Goal: Information Seeking & Learning: Learn about a topic

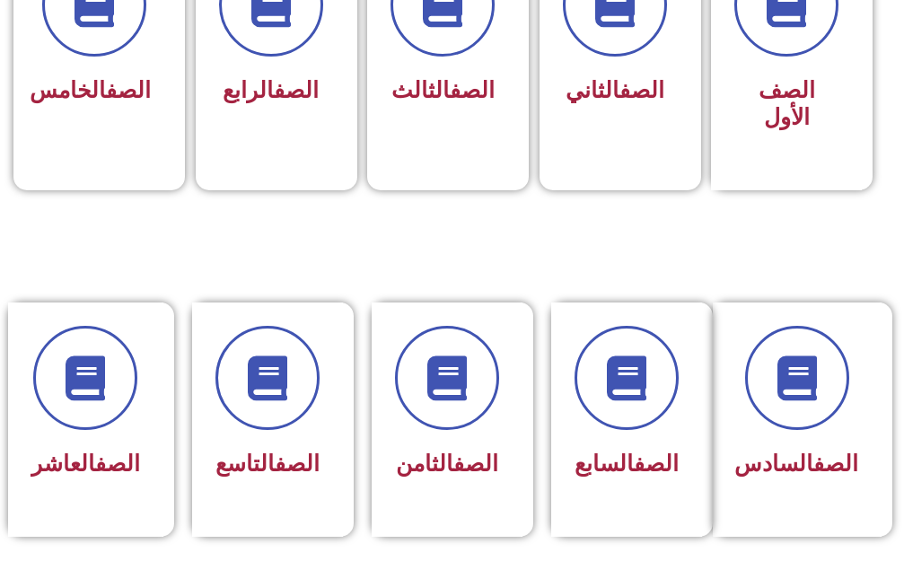
scroll to position [628, 0]
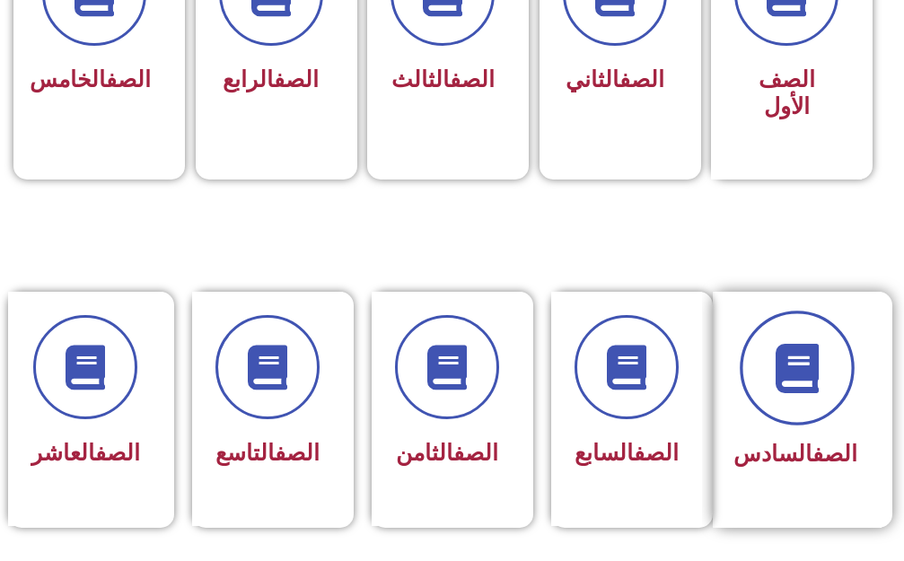
click at [798, 349] on icon at bounding box center [796, 367] width 49 height 49
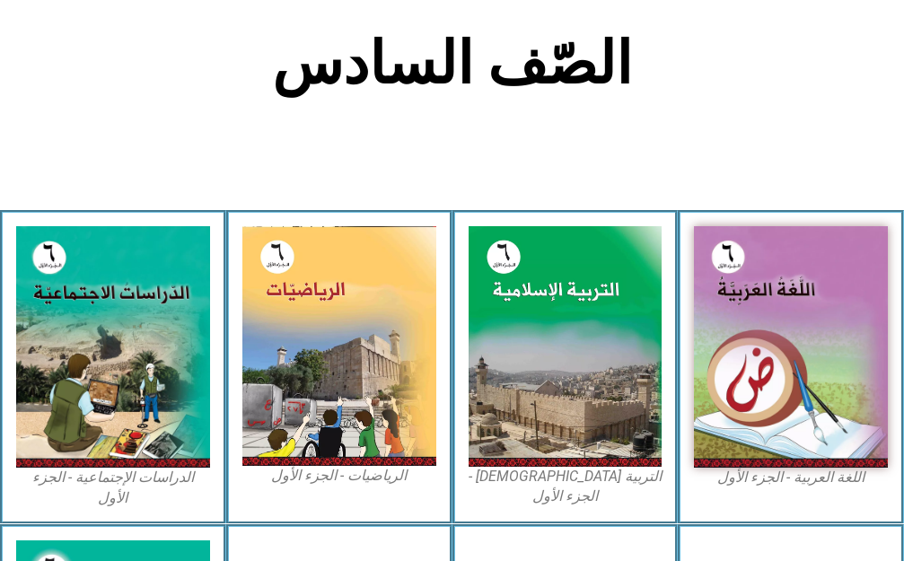
scroll to position [449, 0]
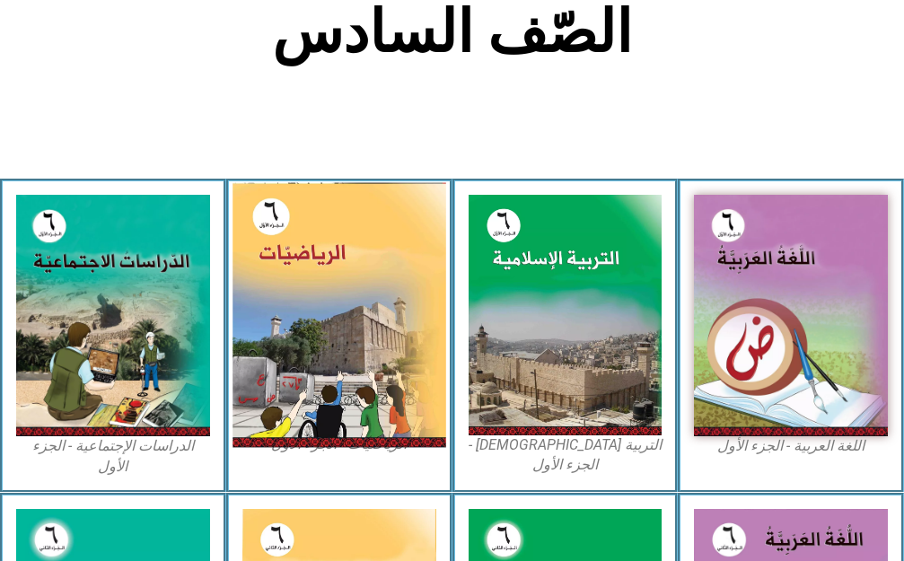
click at [277, 342] on img at bounding box center [339, 314] width 213 height 265
click at [320, 262] on img at bounding box center [339, 314] width 213 height 265
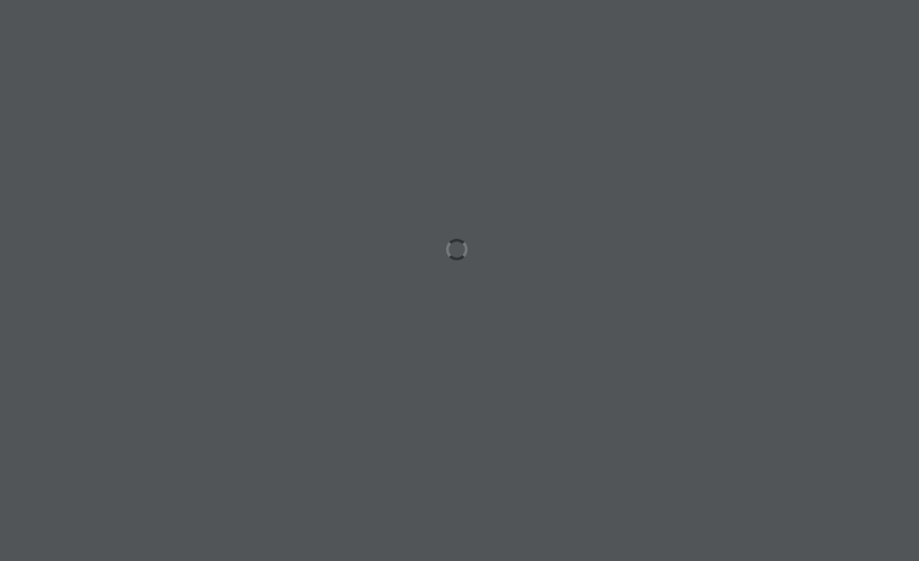
scroll to position [0, 56]
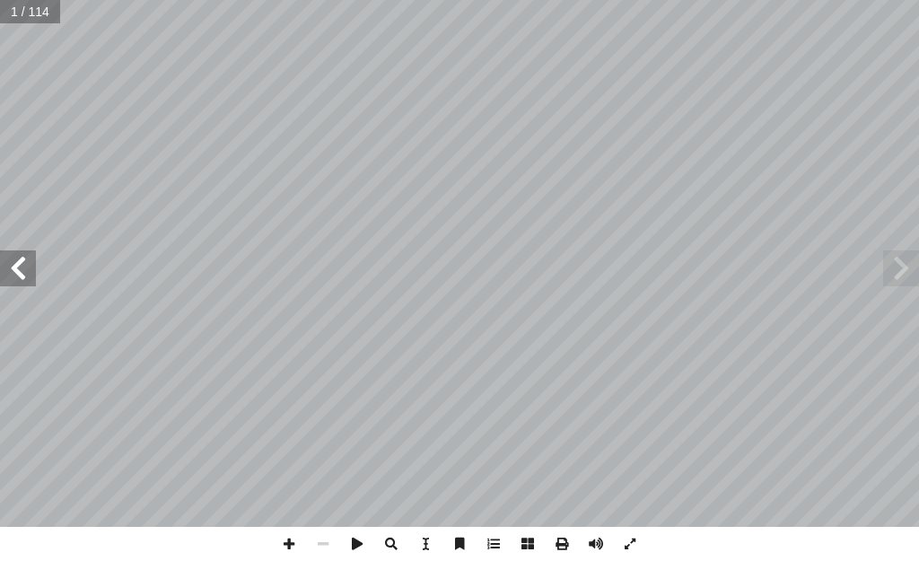
click at [13, 270] on span at bounding box center [18, 268] width 36 height 36
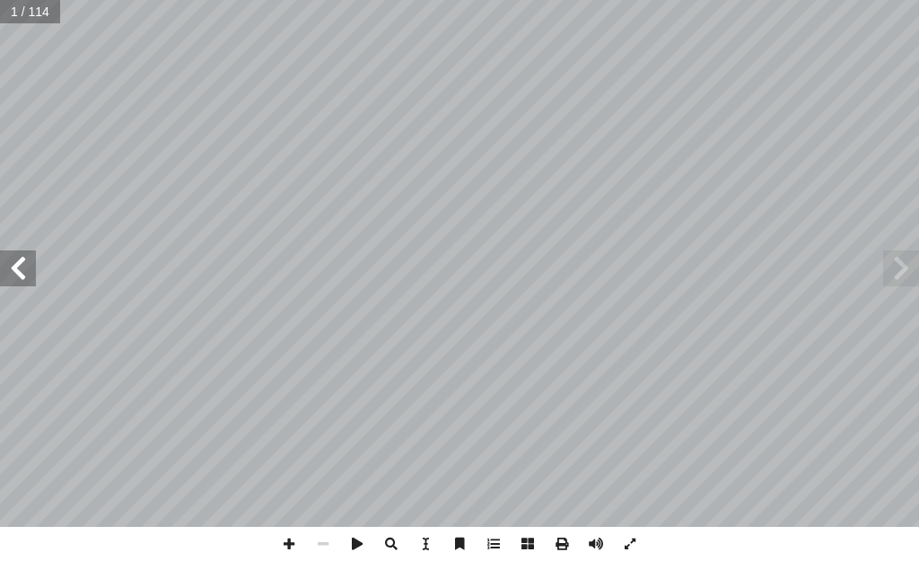
click at [13, 270] on span at bounding box center [18, 268] width 36 height 36
click at [11, 271] on span at bounding box center [18, 268] width 36 height 36
click at [21, 266] on span at bounding box center [18, 268] width 36 height 36
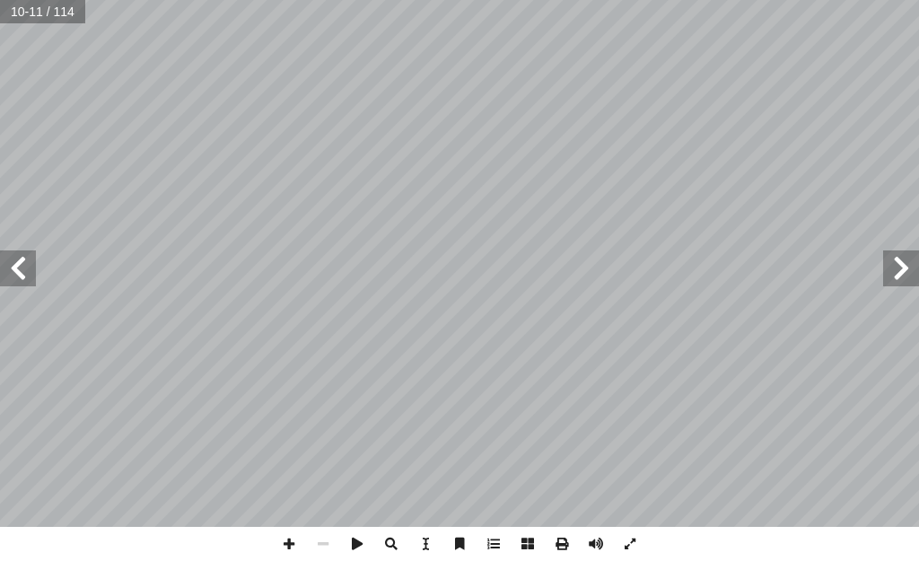
click at [21, 266] on span at bounding box center [18, 268] width 36 height 36
click at [17, 264] on span at bounding box center [18, 268] width 36 height 36
click at [287, 553] on span at bounding box center [289, 544] width 34 height 34
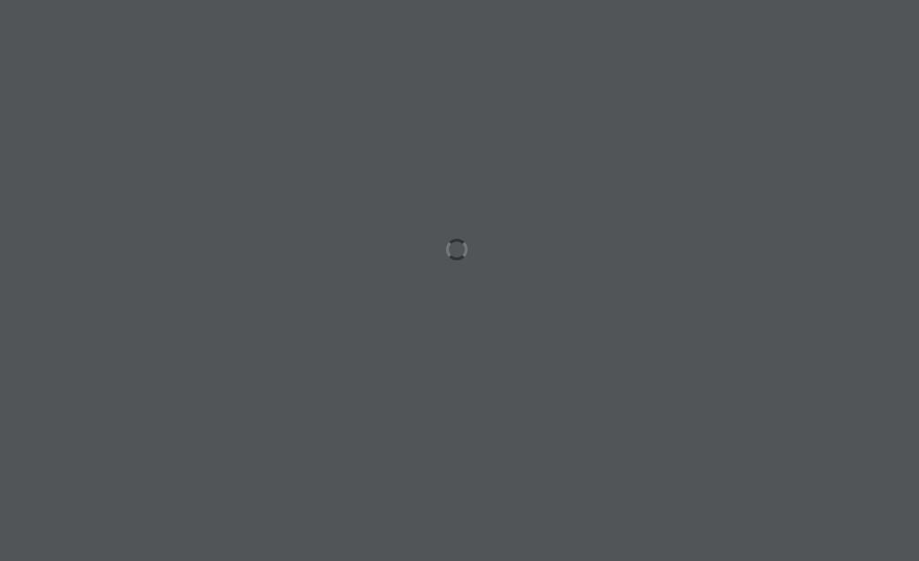
scroll to position [0, 56]
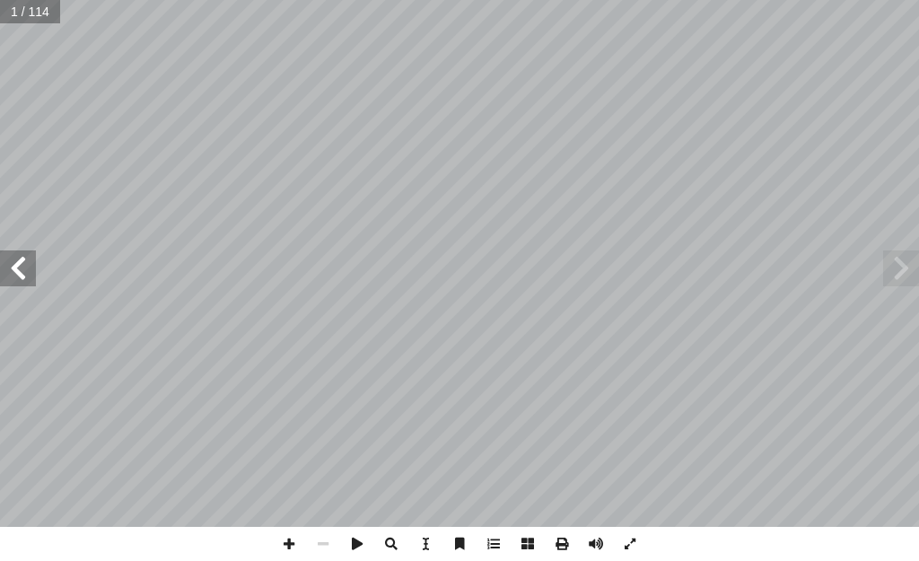
click at [35, 280] on span at bounding box center [18, 268] width 36 height 36
click at [35, 277] on span at bounding box center [18, 268] width 36 height 36
click at [35, 276] on span at bounding box center [18, 268] width 36 height 36
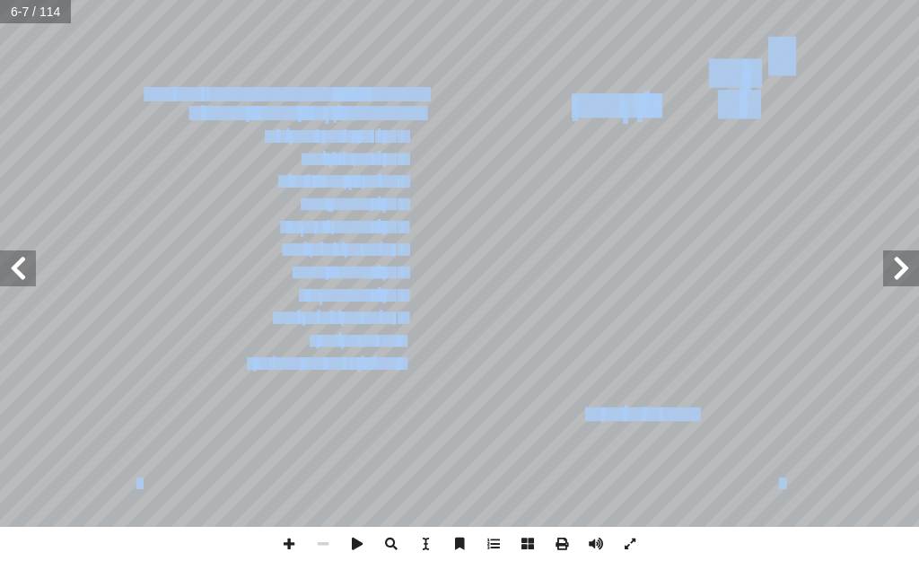
click at [39, 10] on input "text" at bounding box center [35, 11] width 70 height 23
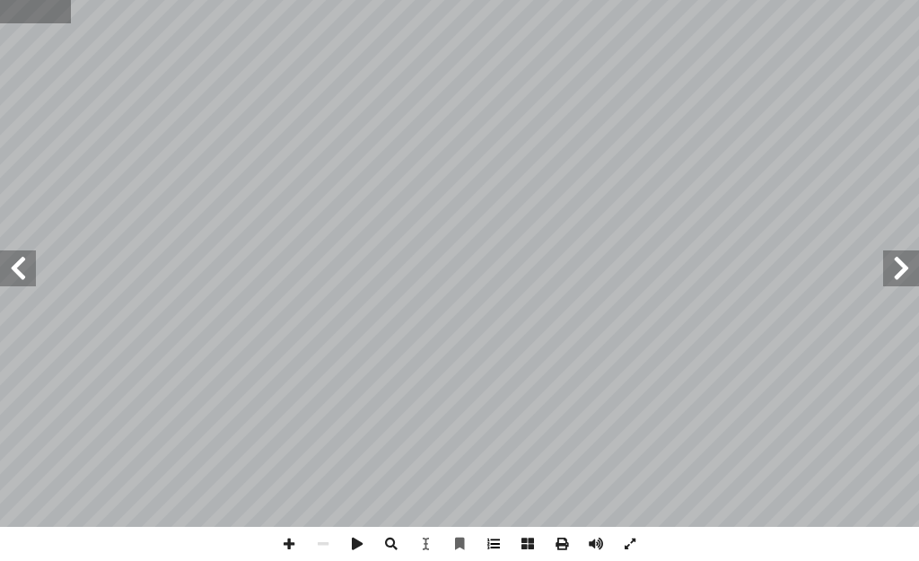
click at [487, 535] on span at bounding box center [494, 544] width 34 height 34
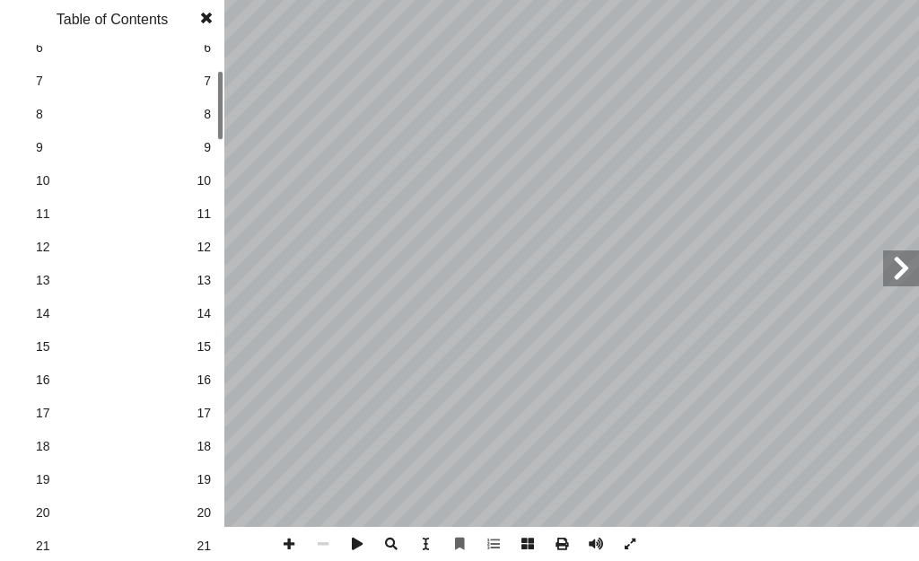
click at [205, 147] on span "9" at bounding box center [207, 147] width 7 height 19
click at [203, 240] on span "12" at bounding box center [204, 247] width 14 height 19
click at [206, 14] on span at bounding box center [206, 18] width 32 height 36
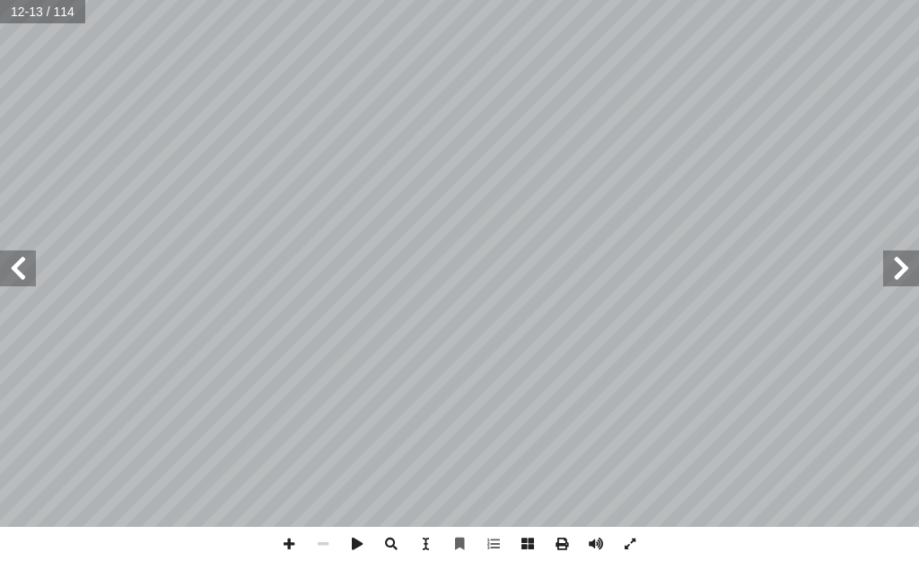
click at [19, 272] on span at bounding box center [18, 268] width 36 height 36
click at [286, 533] on span at bounding box center [289, 544] width 34 height 34
